Goal: Task Accomplishment & Management: Use online tool/utility

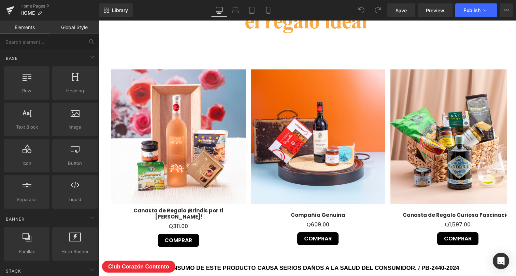
scroll to position [635, 0]
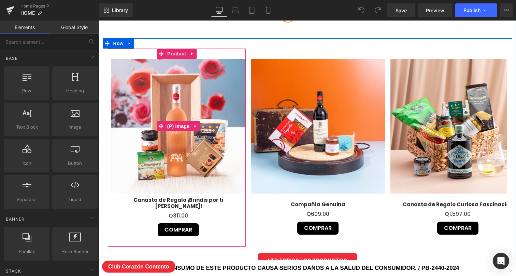
click at [215, 128] on img at bounding box center [178, 126] width 135 height 135
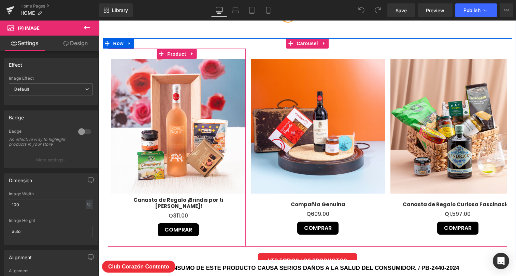
click at [172, 57] on span "Product" at bounding box center [177, 54] width 22 height 10
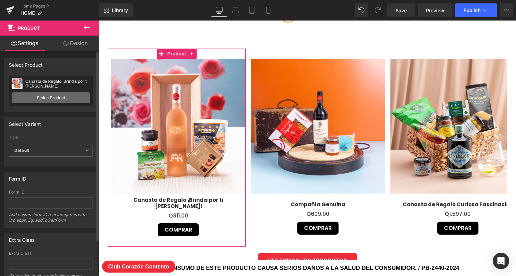
click at [64, 99] on link "Pick a Product" at bounding box center [51, 97] width 79 height 11
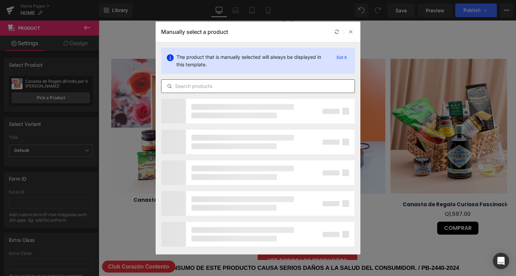
click at [236, 88] on input "text" at bounding box center [258, 86] width 193 height 8
paste input "El imprescindible"
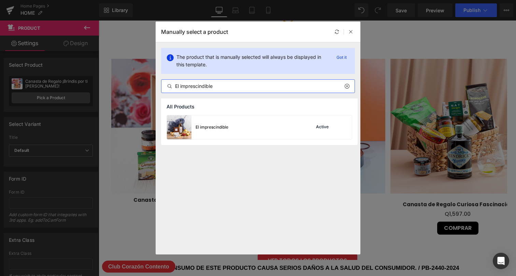
type input "El imprescindible"
click at [281, 123] on div "El imprescindible Active" at bounding box center [259, 127] width 185 height 24
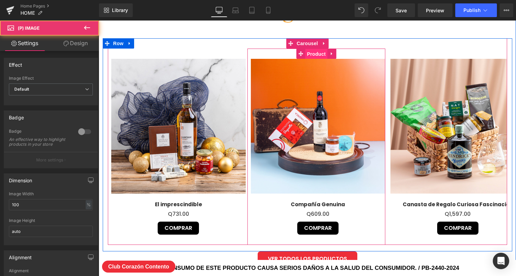
click at [316, 51] on span "Product" at bounding box center [316, 54] width 22 height 10
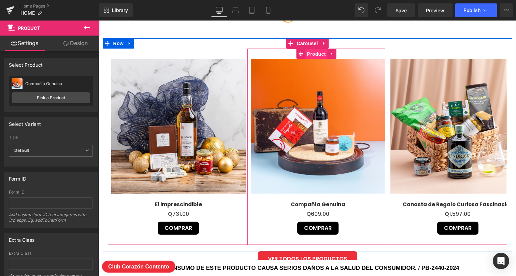
click at [319, 54] on span "Product" at bounding box center [316, 54] width 22 height 10
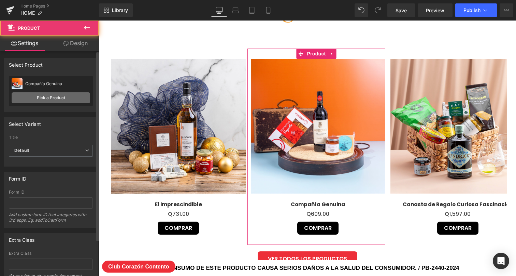
click at [57, 96] on link "Pick a Product" at bounding box center [51, 97] width 79 height 11
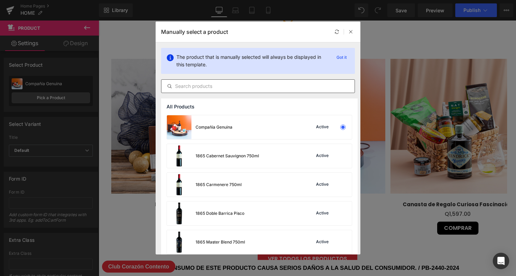
click at [206, 86] on input "text" at bounding box center [258, 86] width 193 height 8
paste input "Viaje por el Nuevo Mundo"
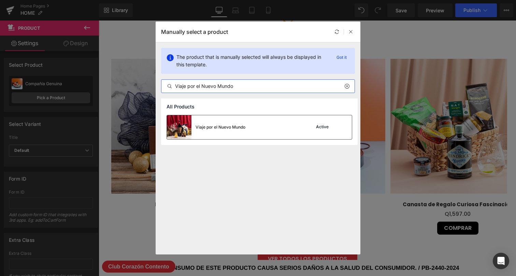
type input "Viaje por el Nuevo Mundo"
click at [254, 125] on div "Viaje por el Nuevo Mundo Active" at bounding box center [259, 127] width 185 height 24
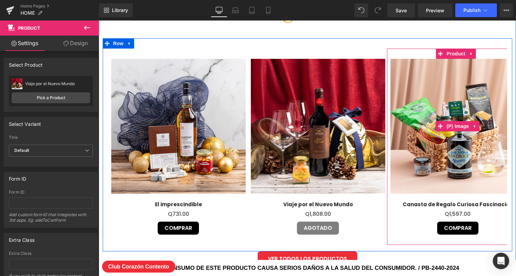
click at [446, 146] on img at bounding box center [458, 126] width 135 height 135
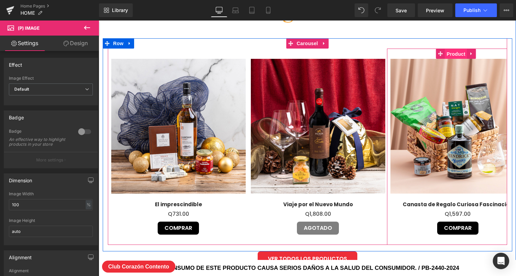
click at [452, 55] on span "Product" at bounding box center [456, 54] width 22 height 10
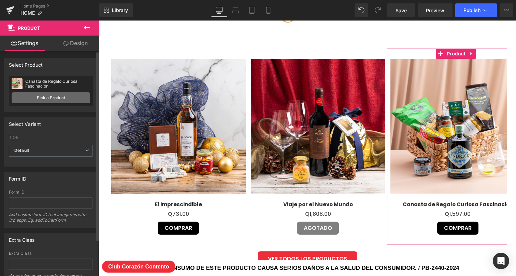
click at [47, 99] on link "Pick a Product" at bounding box center [51, 97] width 79 height 11
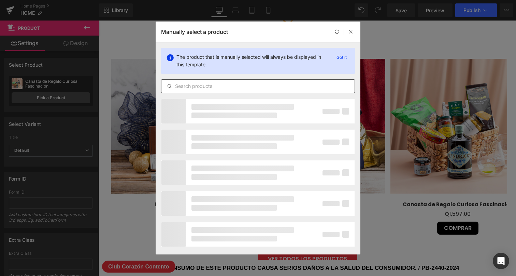
click at [265, 89] on input "text" at bounding box center [258, 86] width 193 height 8
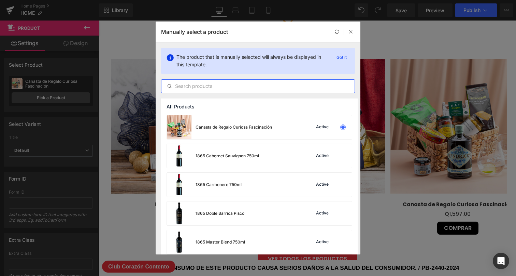
paste input "Don de Celebración"
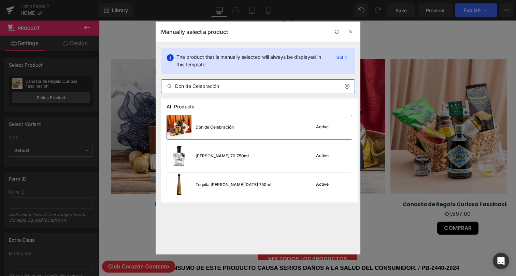
type input "Don de Celebración"
click at [289, 123] on div "Don de Celebración Active" at bounding box center [259, 127] width 185 height 24
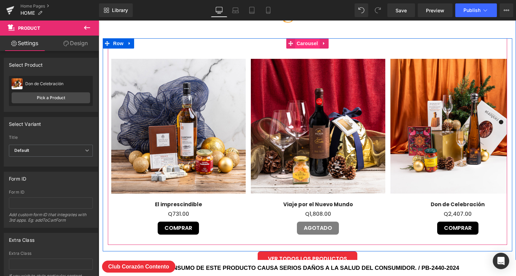
click at [308, 44] on span "Carousel" at bounding box center [307, 43] width 25 height 10
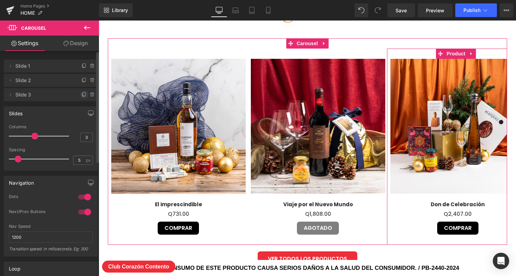
click at [82, 94] on icon at bounding box center [84, 94] width 5 height 5
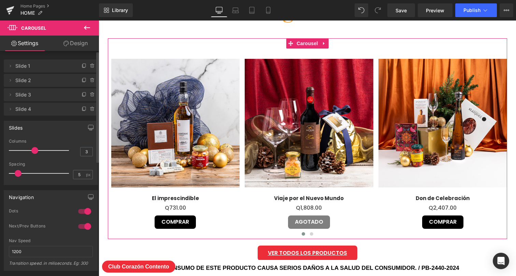
scroll to position [2798, 418]
click at [10, 110] on icon at bounding box center [10, 108] width 5 height 5
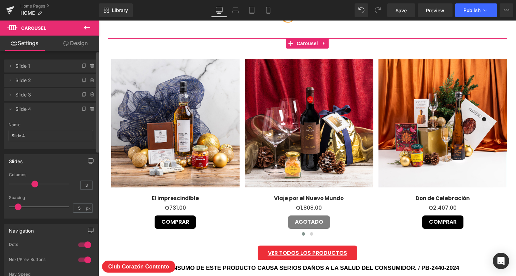
click at [49, 112] on span "Slide 4" at bounding box center [43, 108] width 57 height 13
click at [38, 110] on span "Slide 4" at bounding box center [43, 108] width 57 height 13
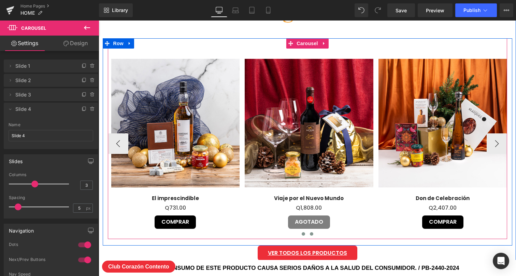
click at [312, 232] on span at bounding box center [311, 233] width 3 height 3
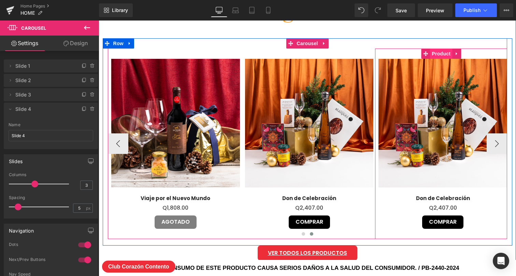
click at [441, 54] on span "Product" at bounding box center [441, 53] width 22 height 10
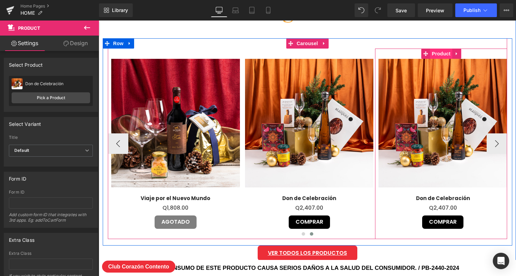
click at [437, 54] on span "Product" at bounding box center [441, 53] width 22 height 10
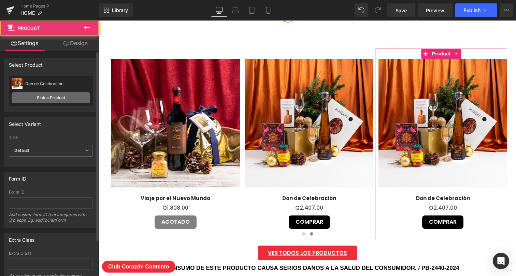
click at [60, 97] on link "Pick a Product" at bounding box center [51, 97] width 79 height 11
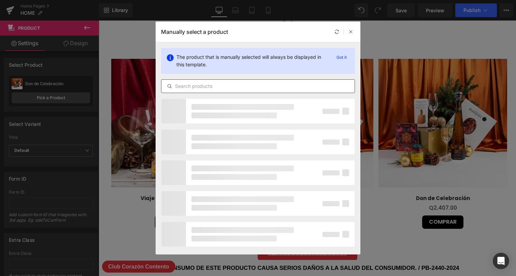
click at [241, 83] on input "text" at bounding box center [258, 86] width 193 height 8
paste input "Máxima Celebración"
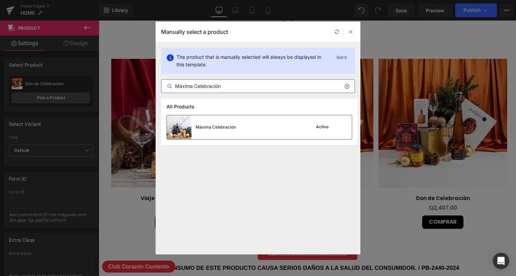
type input "Máxima Celebración"
click at [249, 124] on div "Máxima Celebración Active" at bounding box center [259, 127] width 185 height 24
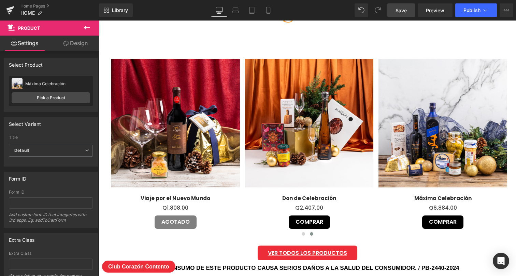
click at [402, 14] on link "Save" at bounding box center [402, 10] width 28 height 14
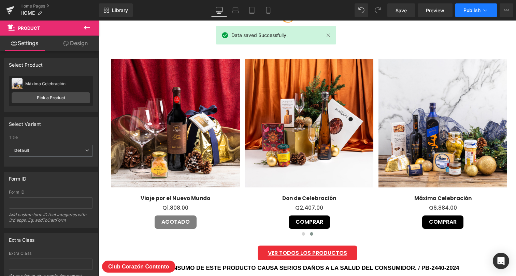
click at [473, 12] on span "Publish" at bounding box center [472, 10] width 17 height 5
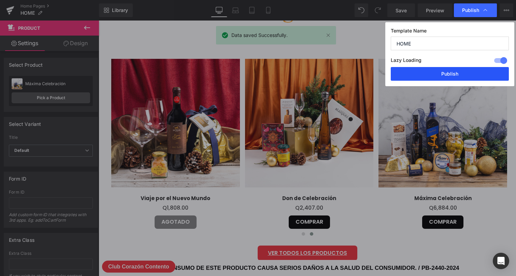
click at [468, 69] on button "Publish" at bounding box center [450, 74] width 118 height 14
